Goal: Check status: Check status

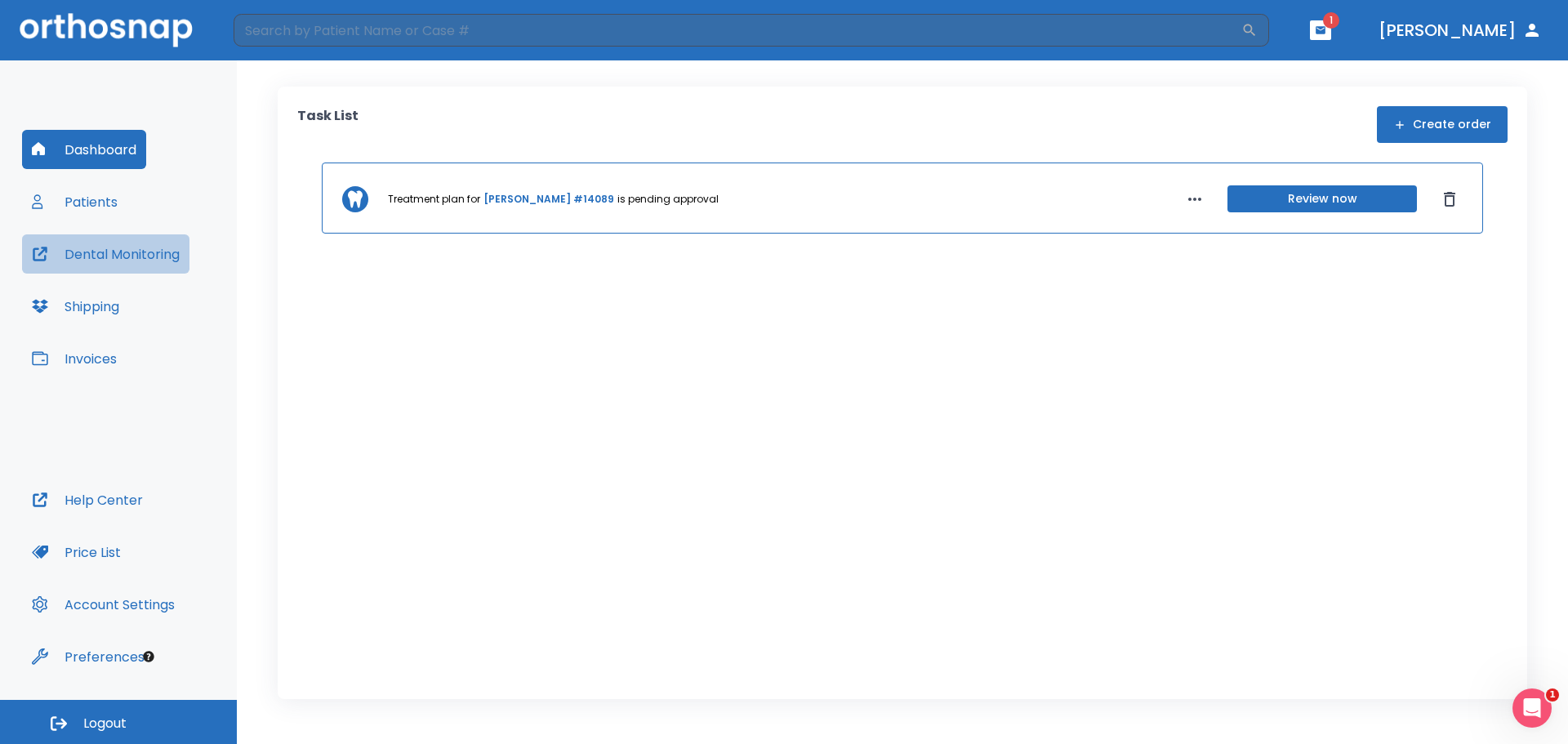
click at [140, 256] on button "Dental Monitoring" at bounding box center [106, 254] width 167 height 39
click at [80, 193] on button "Patients" at bounding box center [75, 201] width 105 height 39
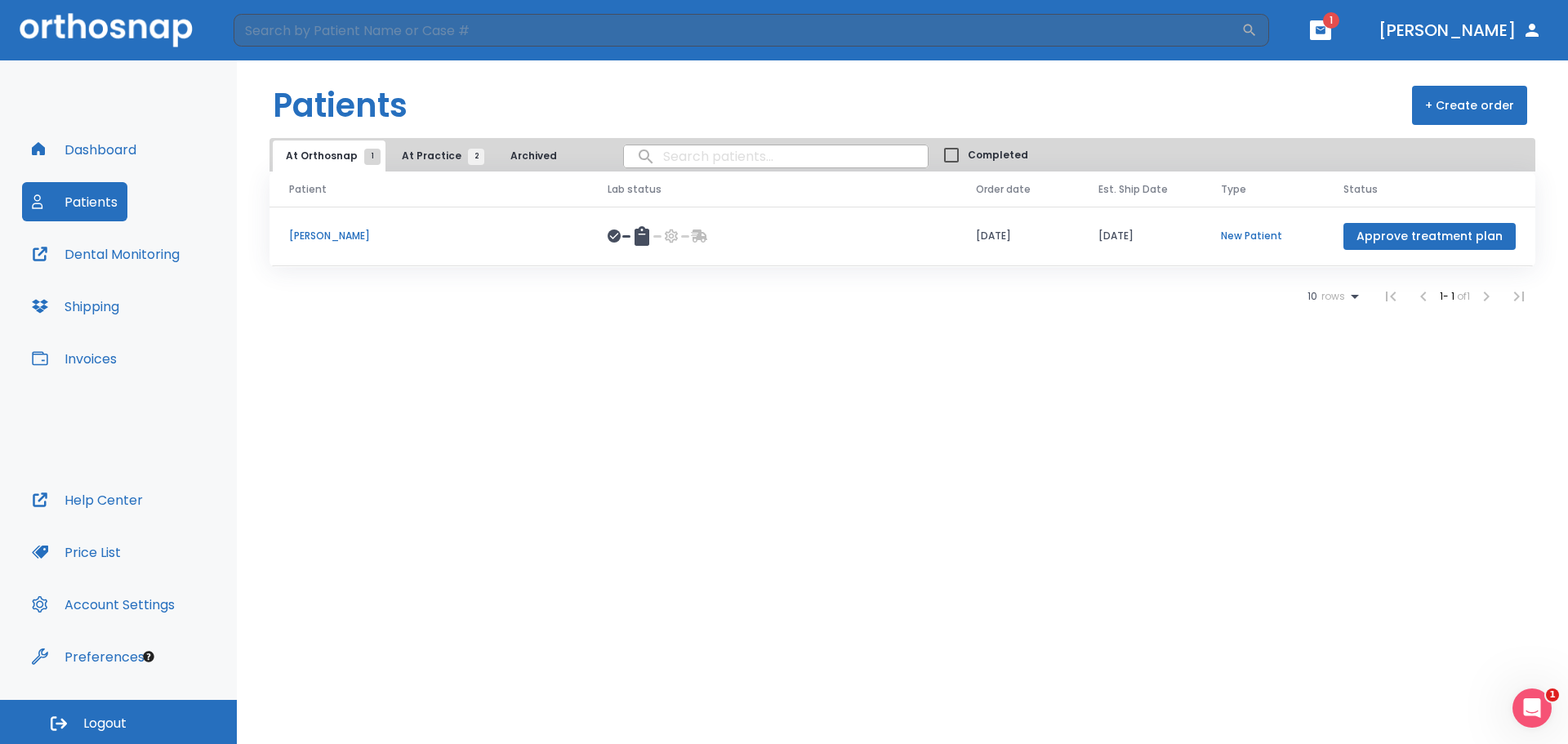
click at [456, 158] on span "At Practice 2" at bounding box center [439, 155] width 75 height 15
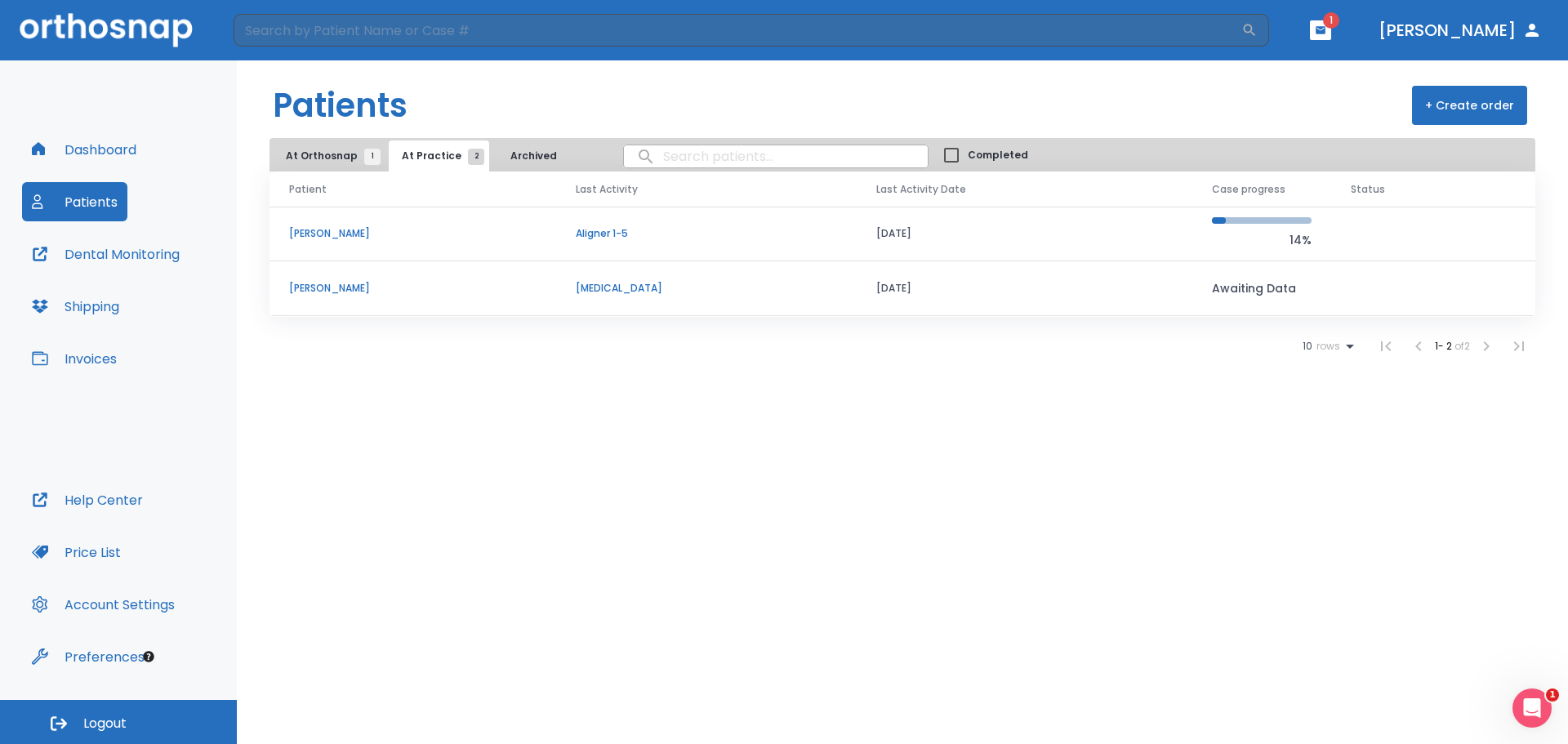
click at [341, 233] on p "[PERSON_NAME]" at bounding box center [413, 233] width 248 height 15
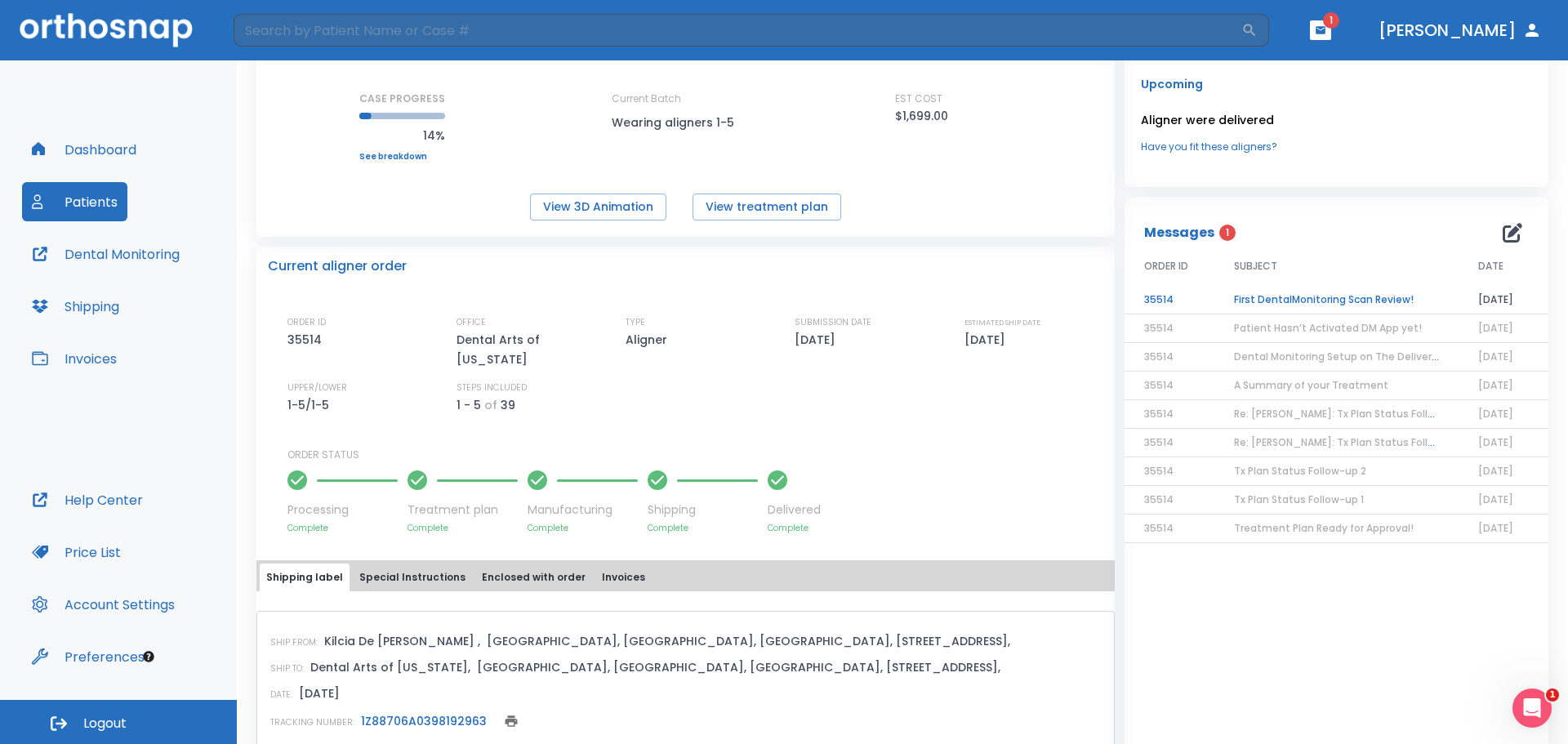
scroll to position [245, 0]
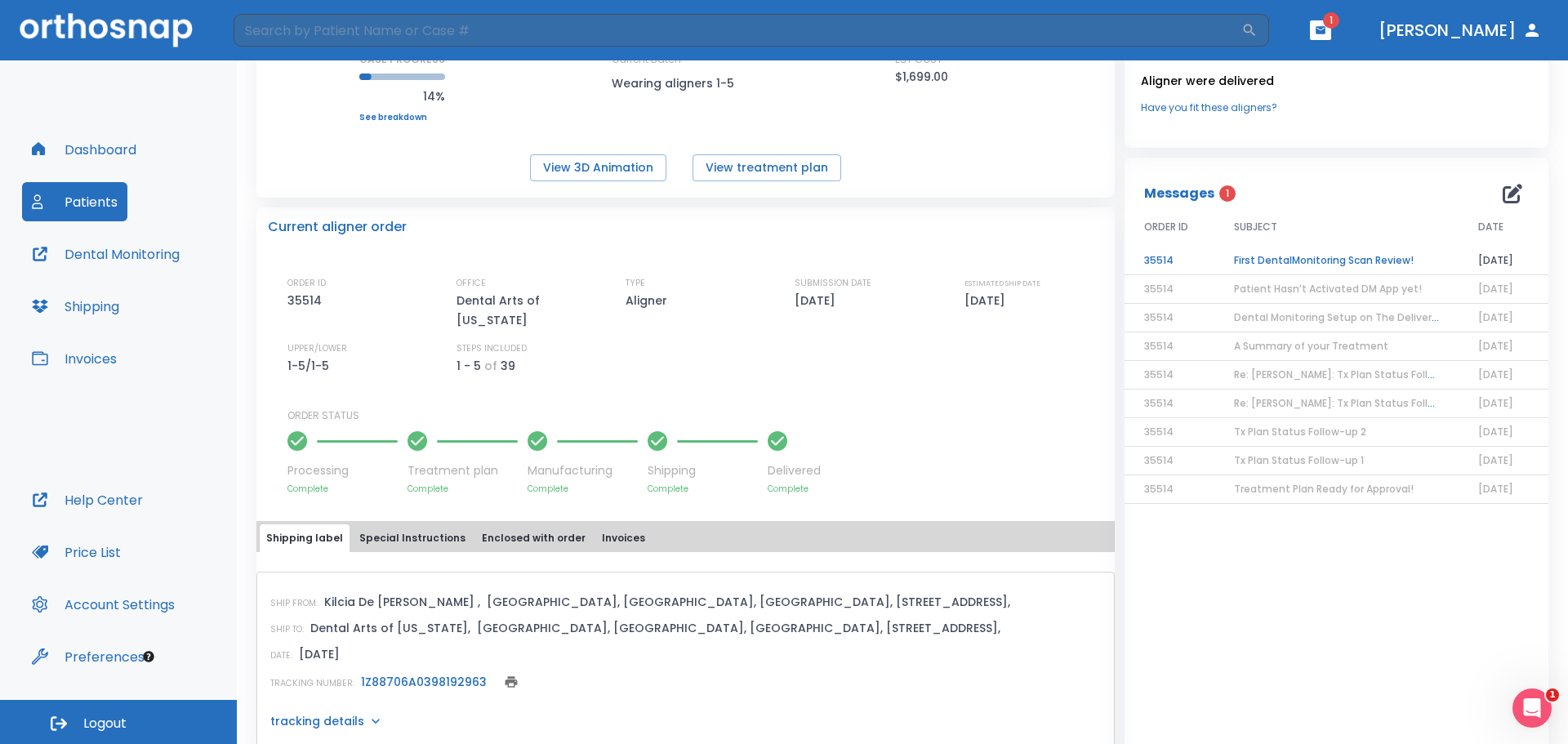
click at [1242, 254] on td "First DentalMonitoring Scan Review!" at bounding box center [1336, 260] width 244 height 28
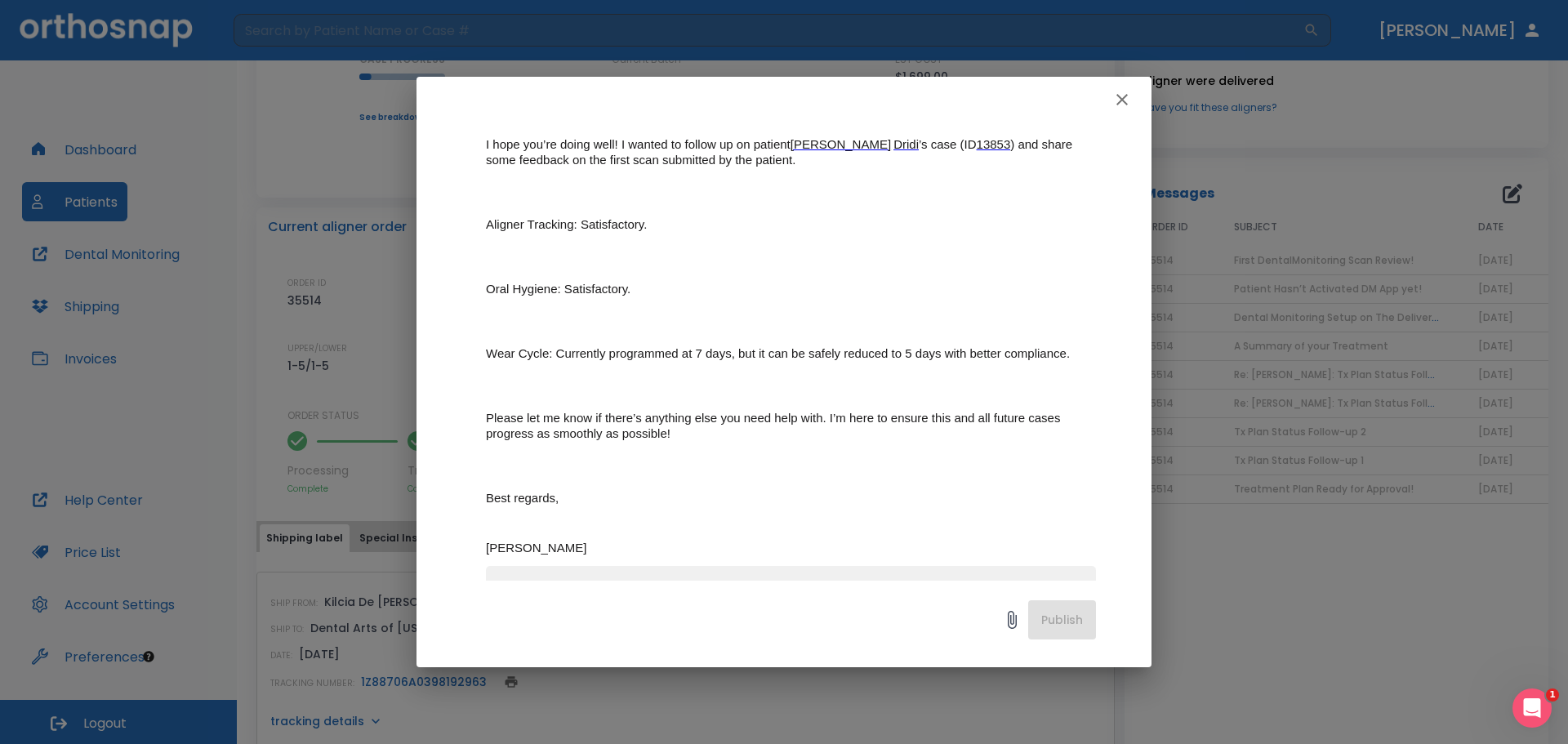
scroll to position [182, 0]
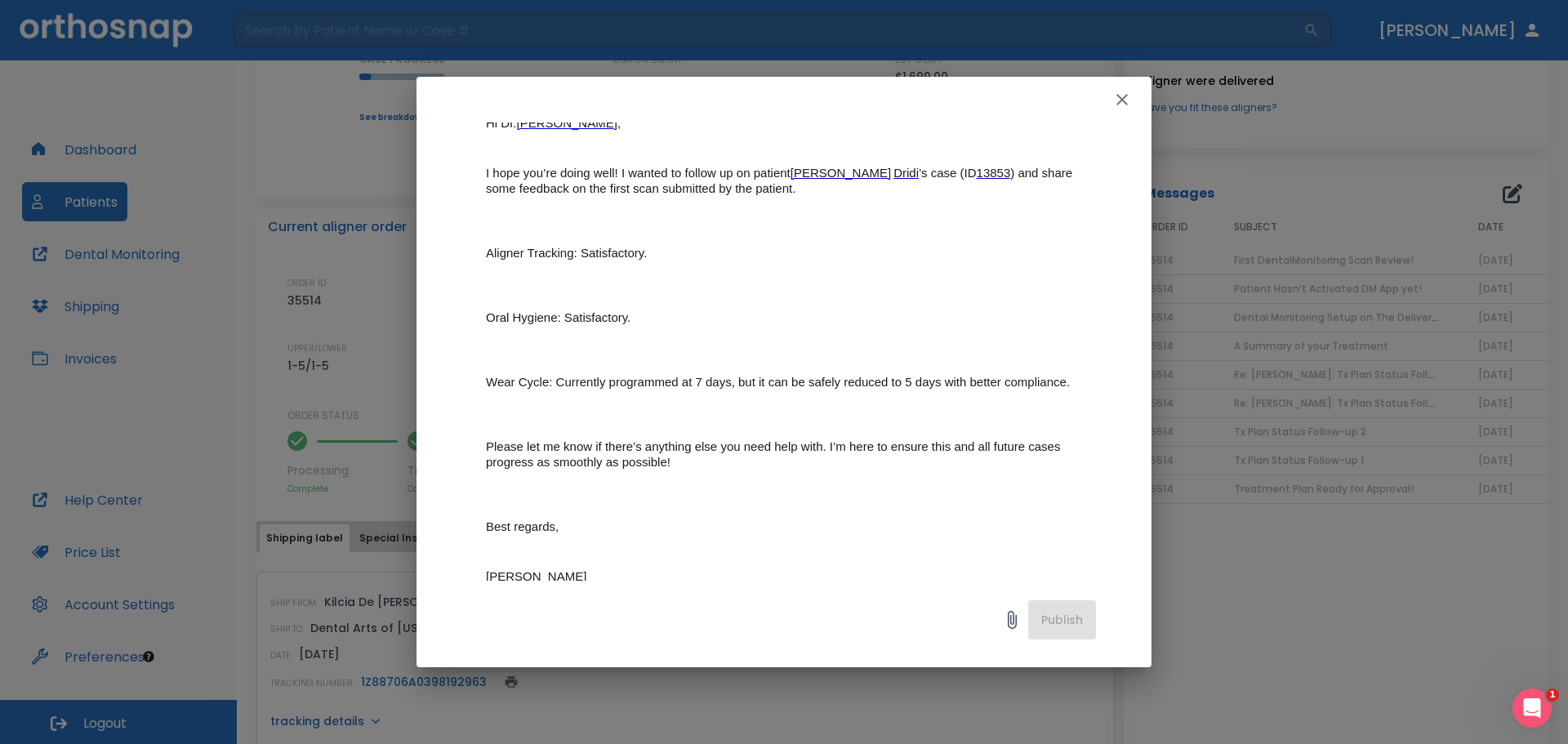
click at [1125, 99] on icon "button" at bounding box center [1122, 99] width 19 height 19
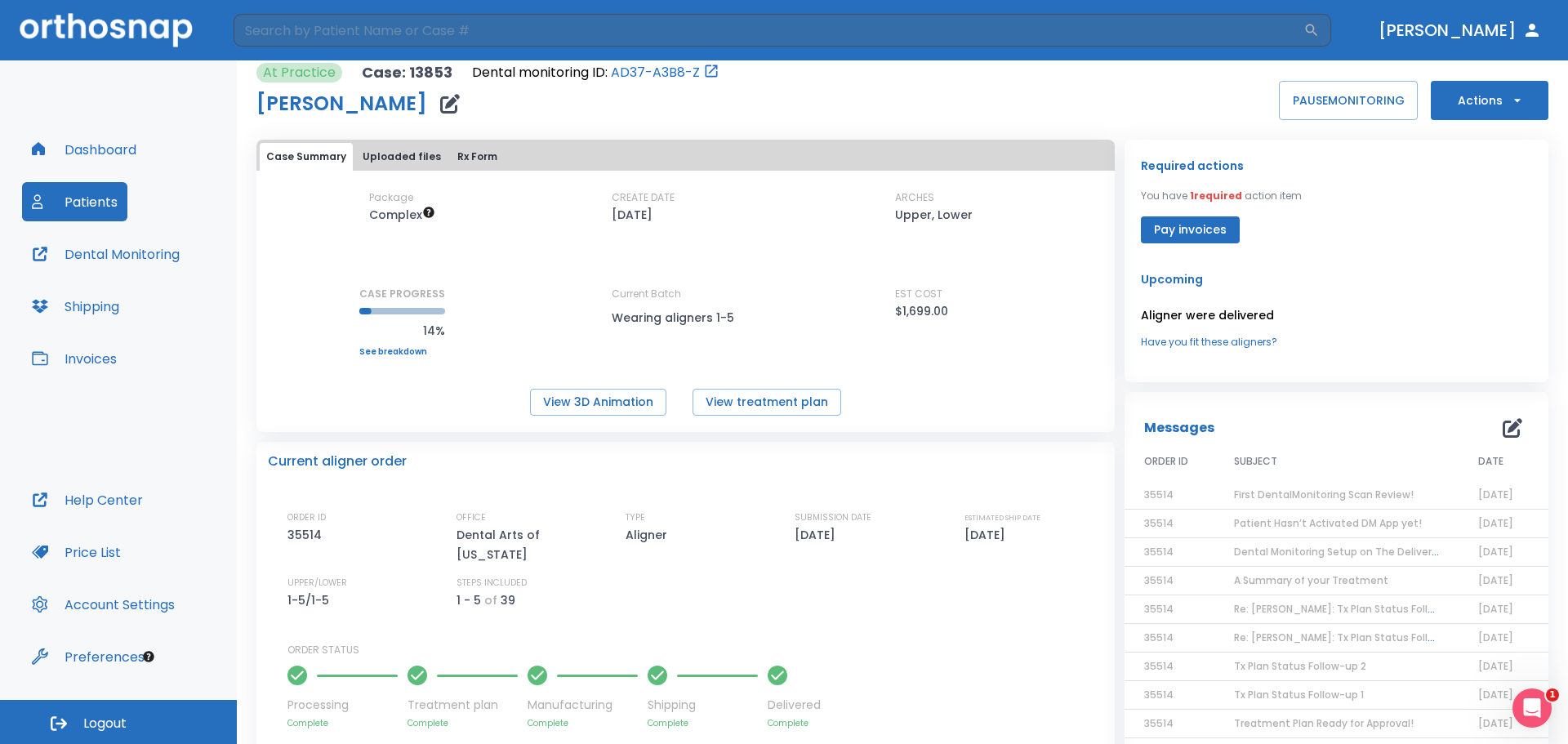
scroll to position [0, 0]
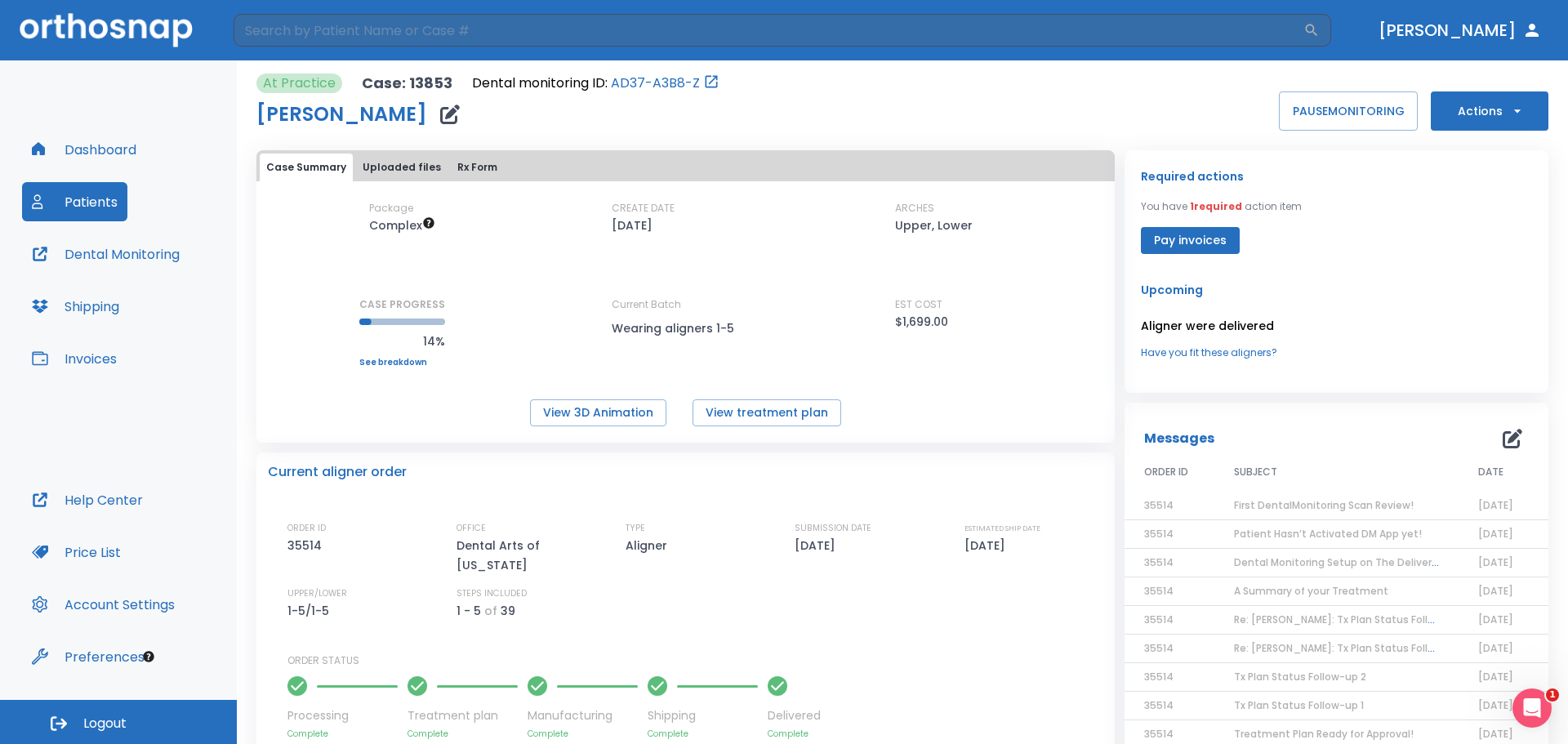
click at [1270, 502] on span "First DentalMonitoring Scan Review!" at bounding box center [1323, 505] width 180 height 14
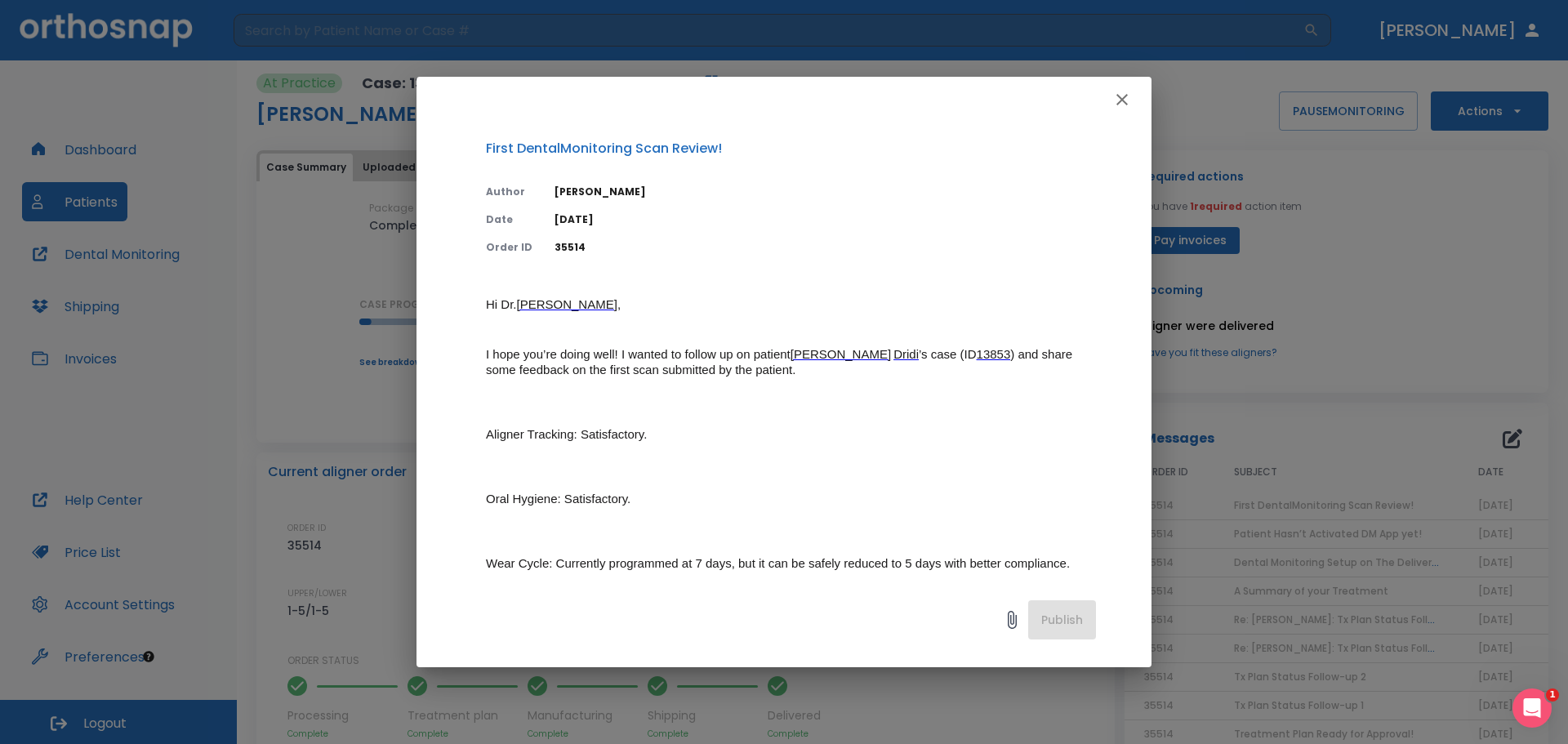
click at [274, 308] on div "First DentalMonitoring Scan Review! Author Nada Kassem Date 08/28/25 Order ID 3…" at bounding box center [784, 372] width 1568 height 744
click at [1129, 103] on icon "button" at bounding box center [1122, 99] width 19 height 19
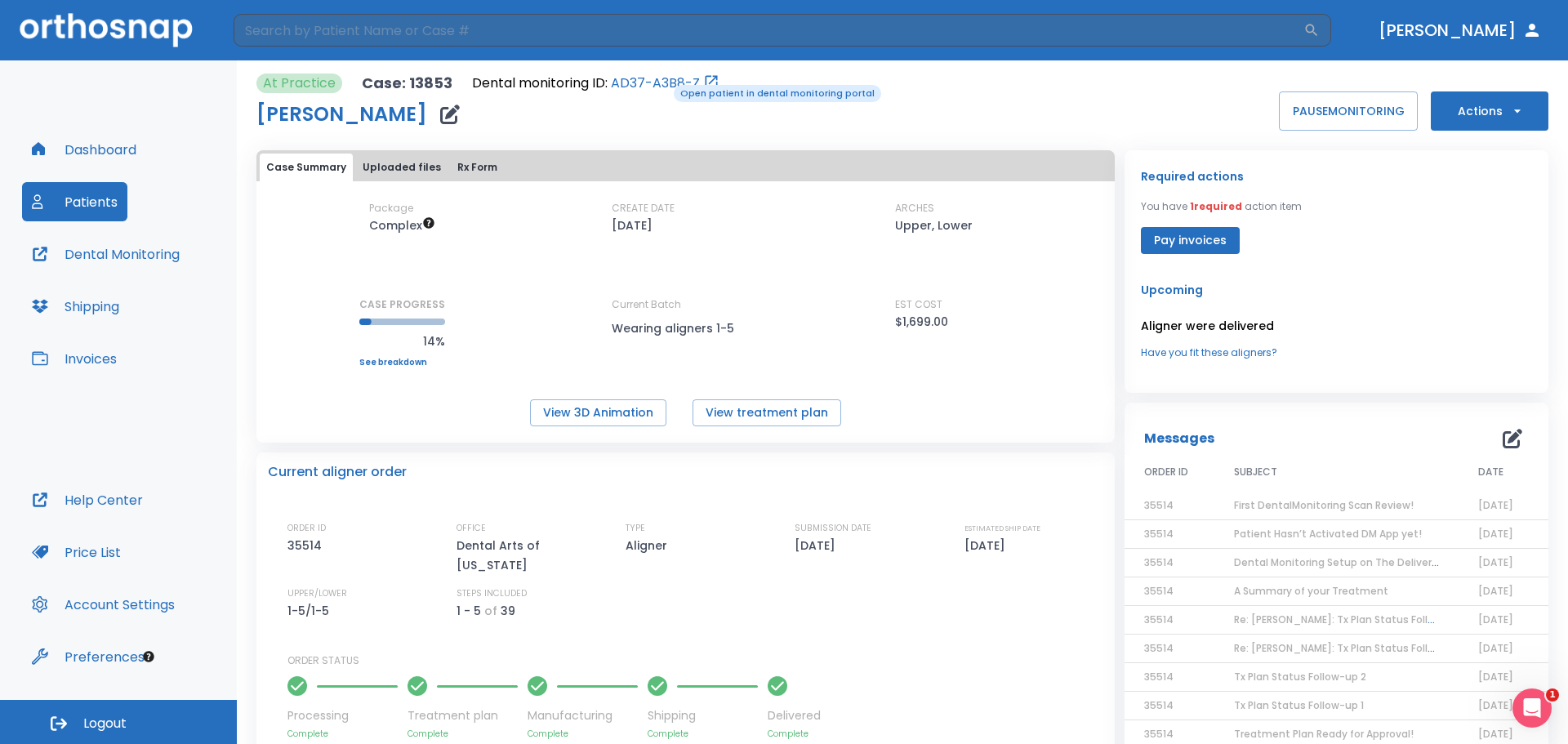
click at [663, 84] on link "AD37-A3B8-Z" at bounding box center [656, 84] width 89 height 19
click at [776, 409] on button "View treatment plan" at bounding box center [767, 413] width 149 height 27
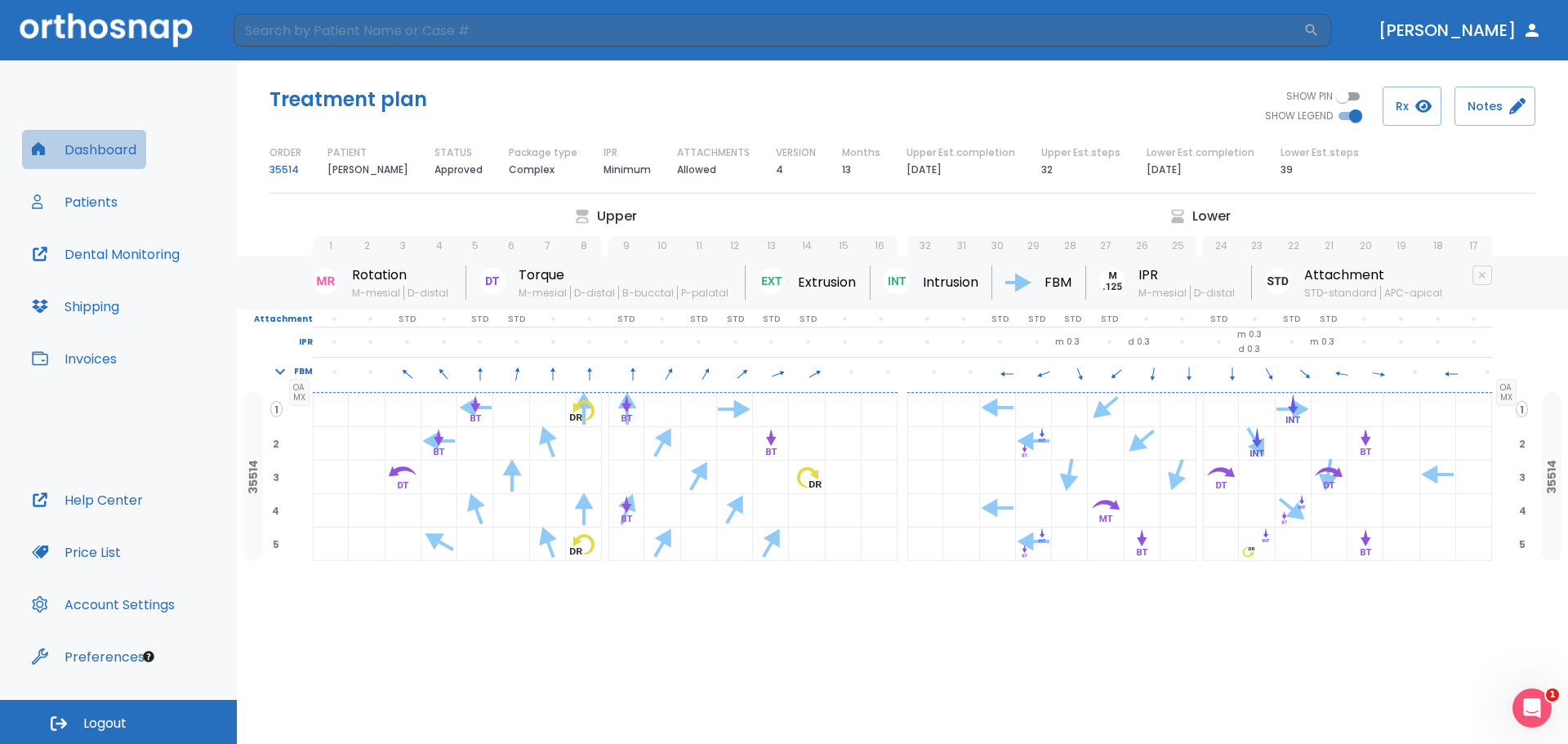
click at [119, 157] on button "Dashboard" at bounding box center [85, 150] width 124 height 39
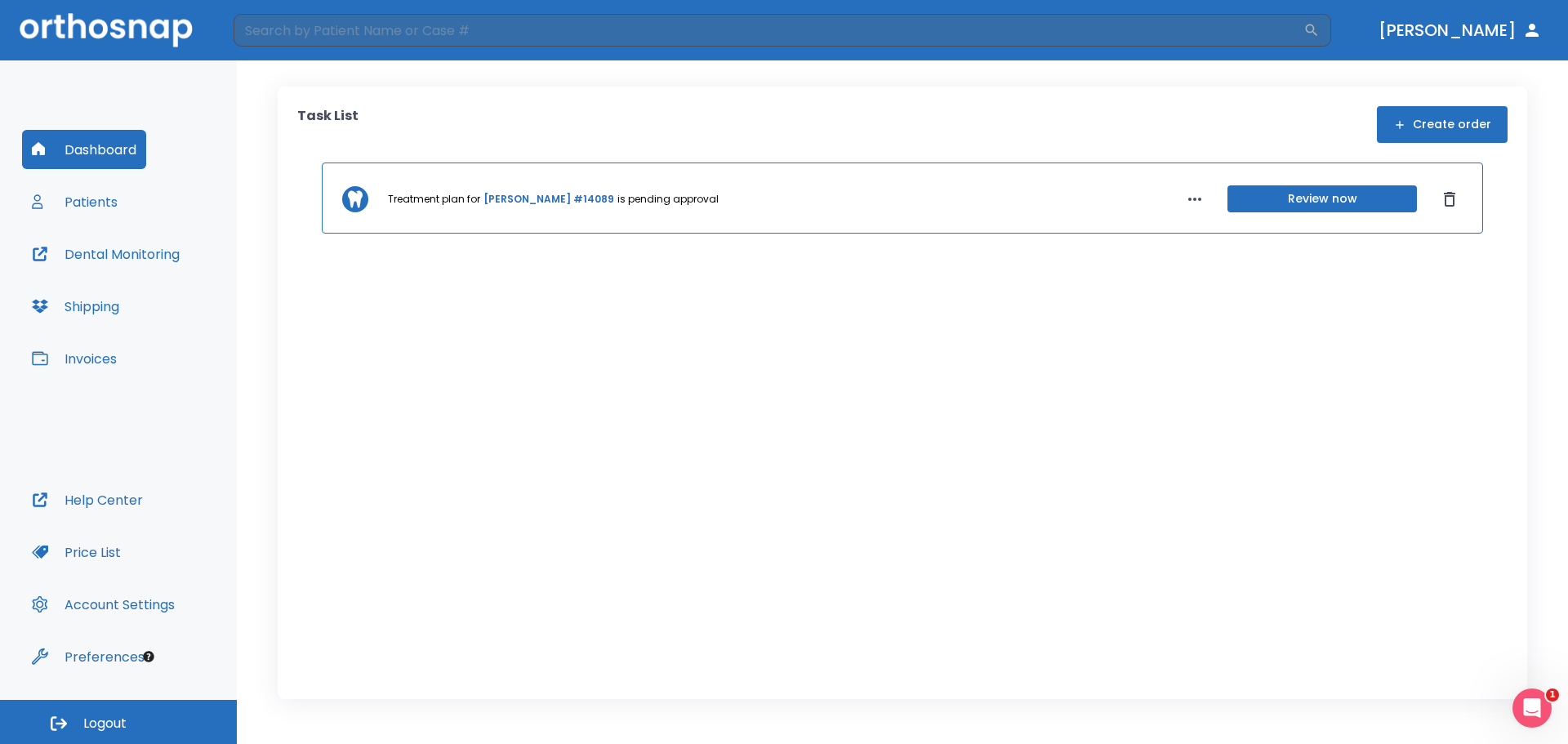
click at [574, 195] on link "[PERSON_NAME] #14089" at bounding box center [549, 199] width 131 height 15
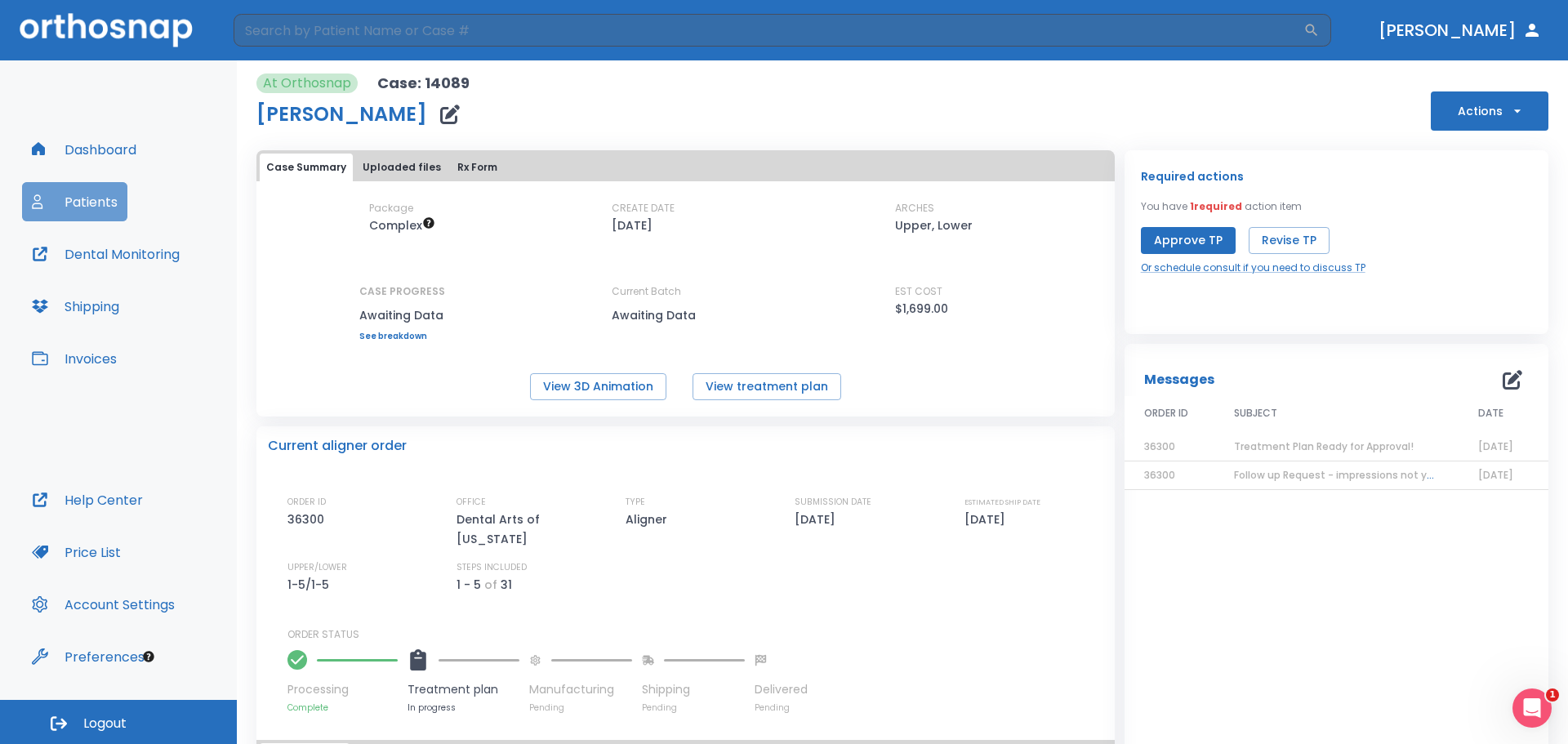
click at [50, 198] on button "Patients" at bounding box center [75, 201] width 105 height 39
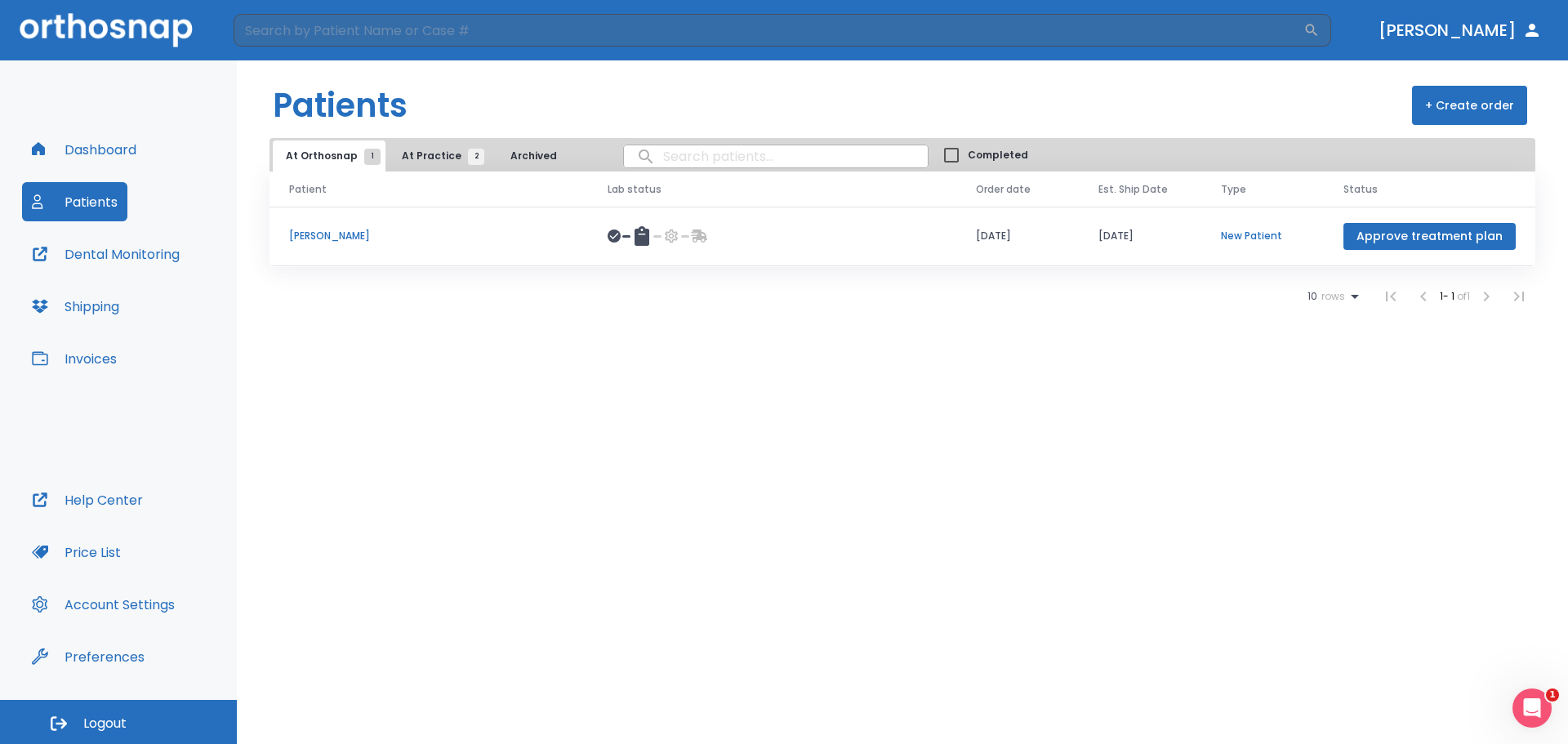
click at [115, 153] on button "Dashboard" at bounding box center [85, 150] width 124 height 39
